Goal: Information Seeking & Learning: Learn about a topic

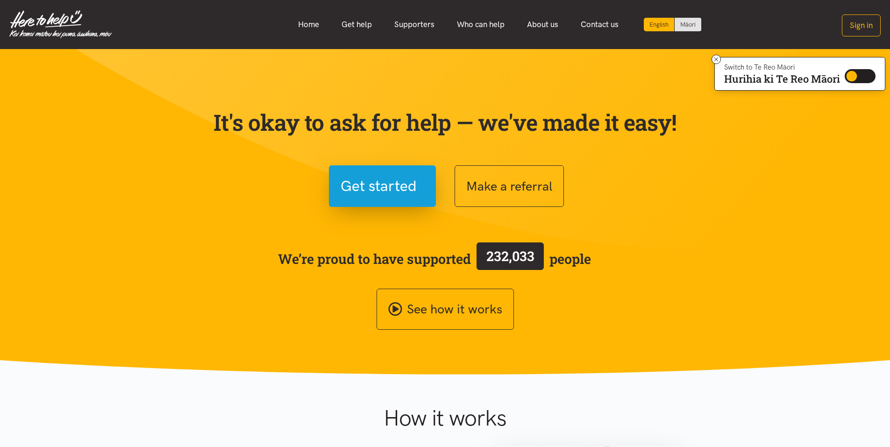
click at [527, 81] on section "It's okay to ask for help — we've made it easy! Get started Make a referral We’…" at bounding box center [445, 212] width 890 height 326
click at [358, 25] on link "Get help" at bounding box center [356, 24] width 53 height 20
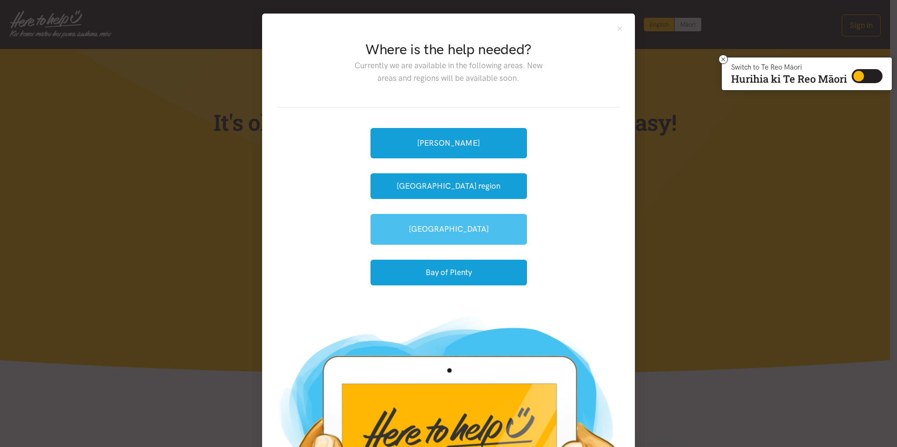
click at [448, 226] on link "[GEOGRAPHIC_DATA]" at bounding box center [448, 229] width 156 height 30
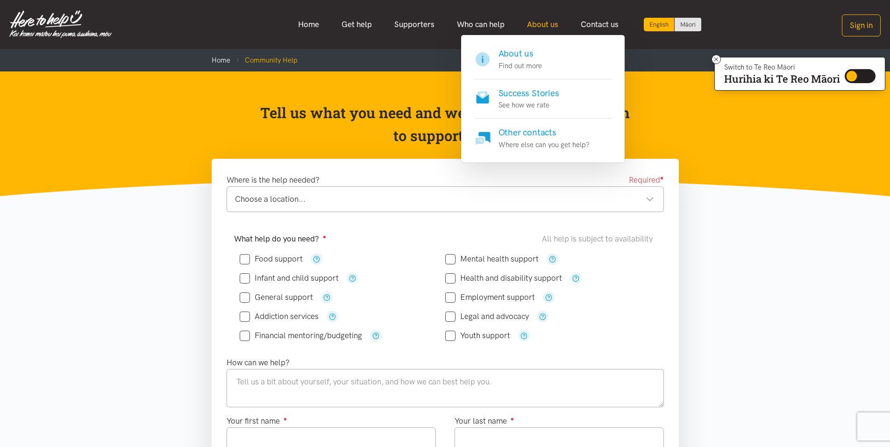
click at [531, 25] on link "About us" at bounding box center [543, 24] width 54 height 20
click at [520, 57] on h4 "About us" at bounding box center [519, 53] width 43 height 13
